Goal: Find contact information: Find contact information

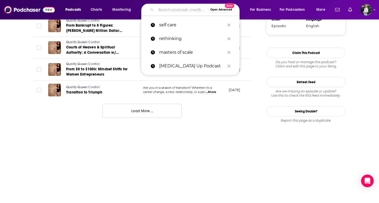
click at [177, 9] on input "Search podcasts, credits, & more..." at bounding box center [182, 10] width 52 height 8
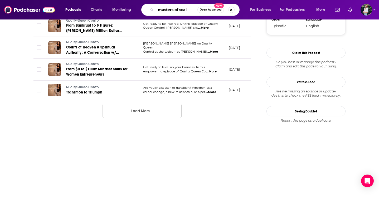
type input "masters of scale"
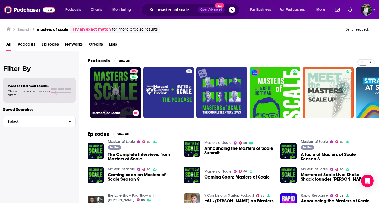
click at [112, 101] on link "80 Masters of Scale" at bounding box center [115, 92] width 51 height 51
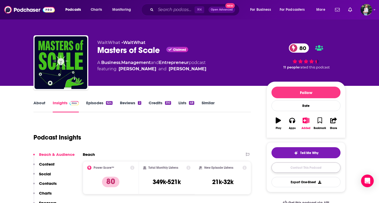
click at [289, 166] on link "Contact This Podcast" at bounding box center [305, 168] width 69 height 10
click at [208, 103] on link "Similar" at bounding box center [207, 106] width 13 height 12
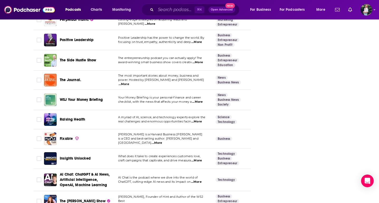
scroll to position [1932, 0]
